Goal: Task Accomplishment & Management: Manage account settings

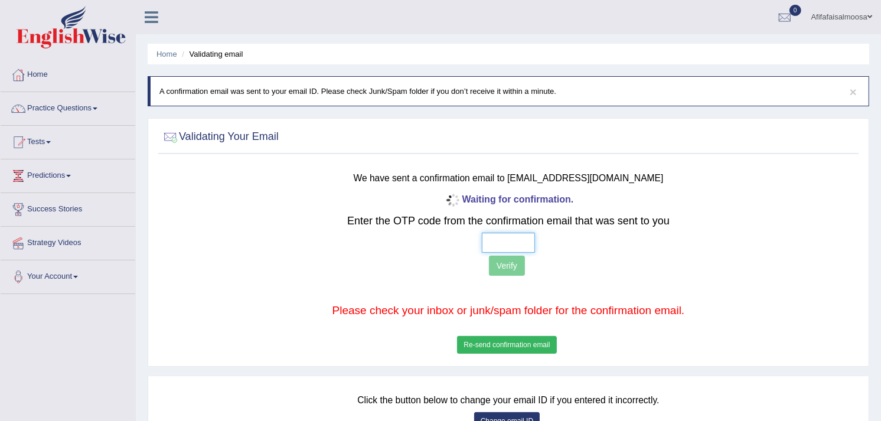
click at [511, 244] on input "text" at bounding box center [508, 243] width 53 height 20
paste input "3 5 3 5"
type input "3 5 3 5"
click at [516, 268] on button "Verify" at bounding box center [507, 266] width 36 height 20
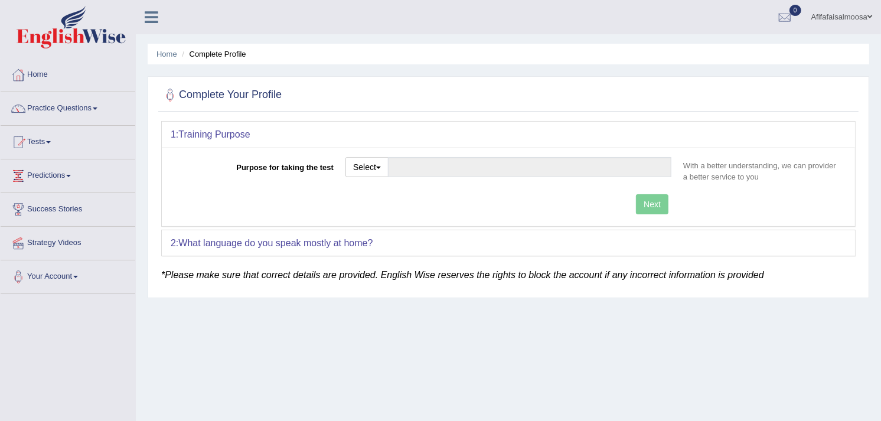
click at [833, 11] on link "Afifafaisalmoosa" at bounding box center [842, 15] width 79 height 31
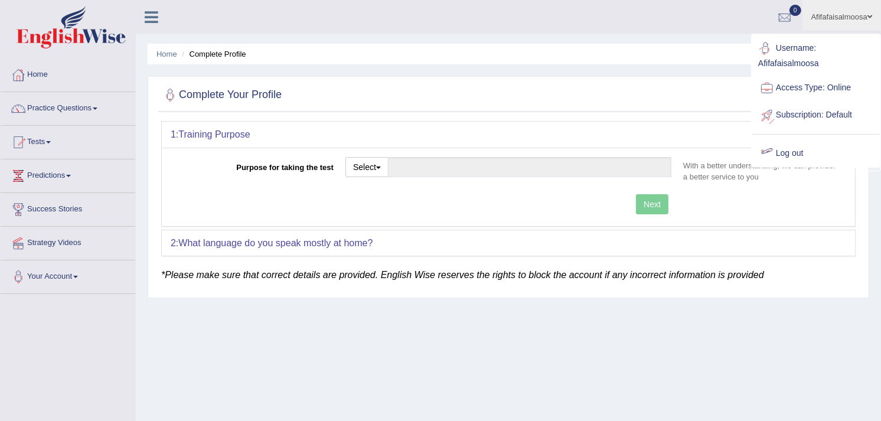
click at [805, 154] on link "Log out" at bounding box center [816, 153] width 128 height 27
